Goal: Navigation & Orientation: Go to known website

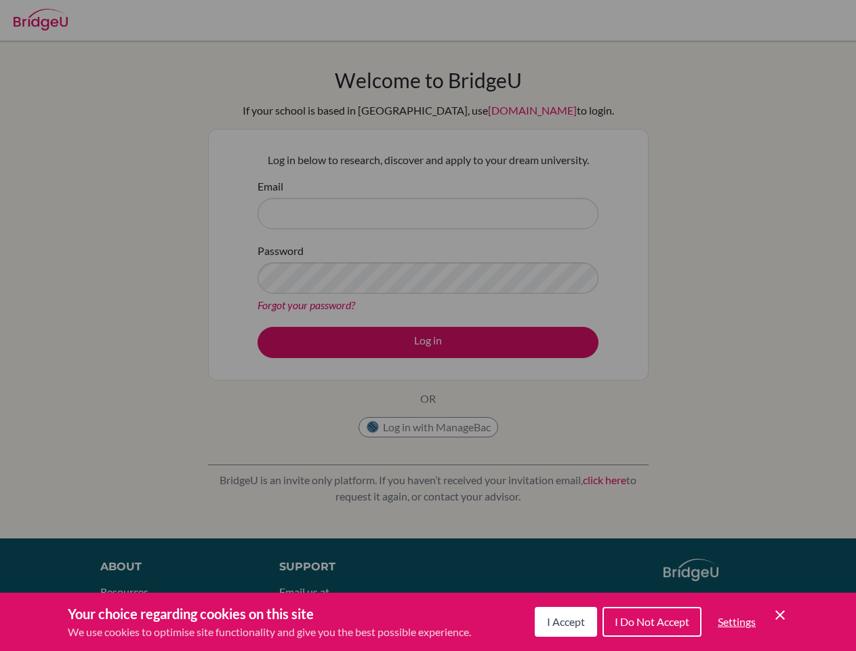
click at [564, 621] on span "I Accept" at bounding box center [566, 621] width 38 height 13
click at [651, 621] on div "Support Email us at [EMAIL_ADDRESS][DOMAIN_NAME] Help Center" at bounding box center [456, 613] width 394 height 110
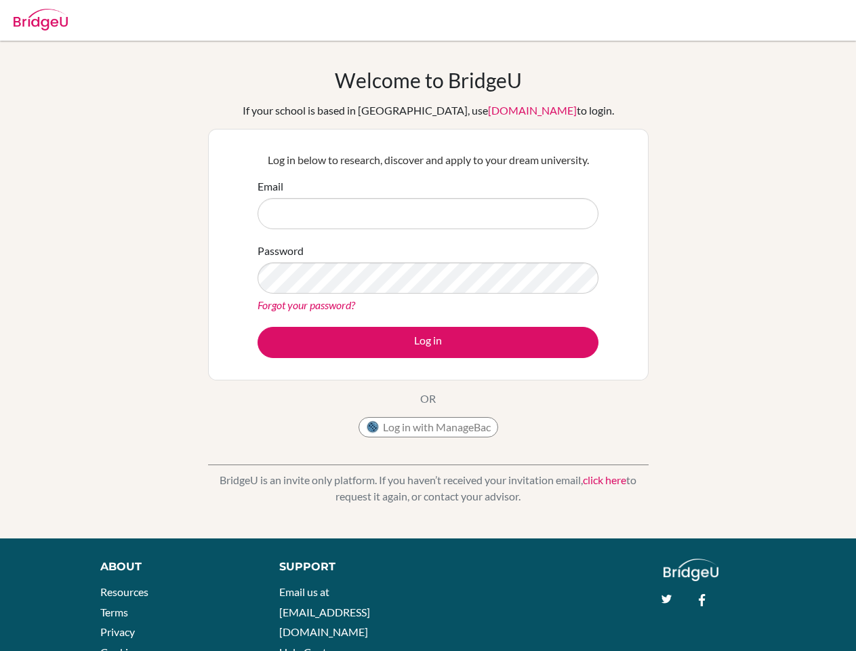
click at [736, 621] on div "About Resources Terms Privacy Cookies Acknowledgements Support Email us at [EMA…" at bounding box center [428, 623] width 856 height 131
click at [780, 615] on div "About Resources Terms Privacy Cookies Acknowledgements Support Email us at [EMA…" at bounding box center [428, 623] width 856 height 131
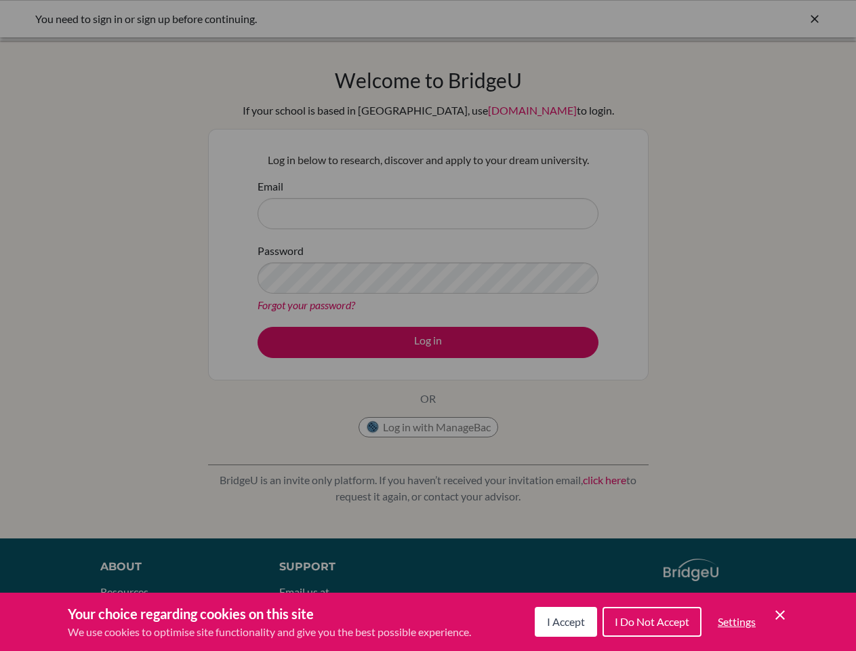
click at [564, 621] on span "I Accept" at bounding box center [566, 621] width 38 height 13
click at [651, 621] on div "Support Email us at hi@bridge-u.com Help Center" at bounding box center [456, 613] width 394 height 110
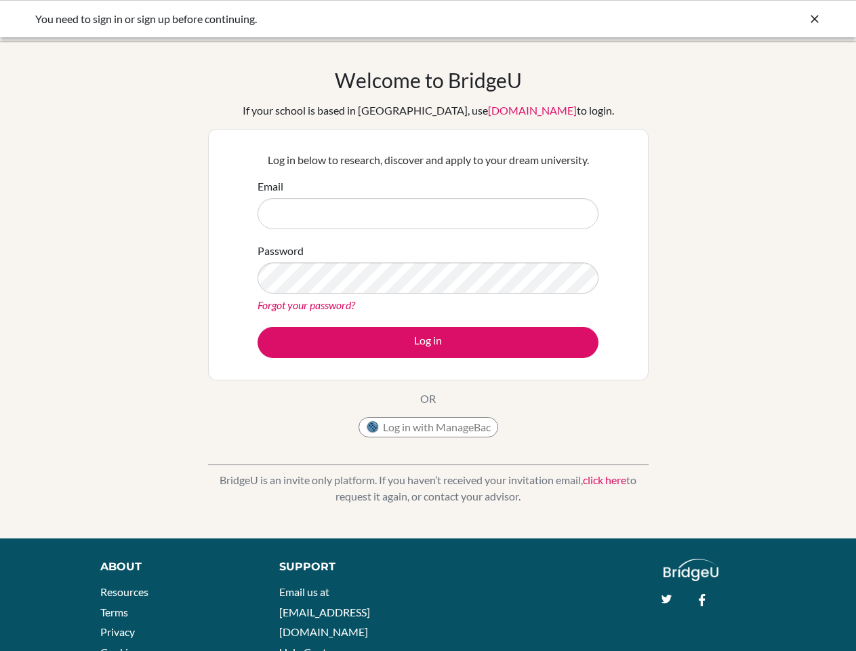
click at [736, 621] on div "About Resources Terms Privacy Cookies Acknowledgements Support Email us at hi@b…" at bounding box center [428, 623] width 856 height 131
click at [780, 615] on div "About Resources Terms Privacy Cookies Acknowledgements Support Email us at hi@b…" at bounding box center [428, 623] width 856 height 131
